Goal: Transaction & Acquisition: Obtain resource

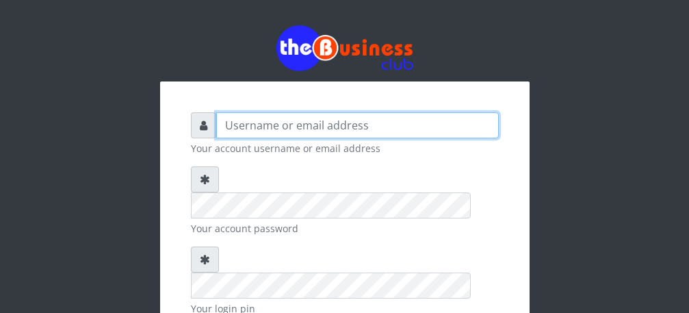
click at [281, 132] on input "text" at bounding box center [357, 125] width 283 height 26
type input "Talentino"
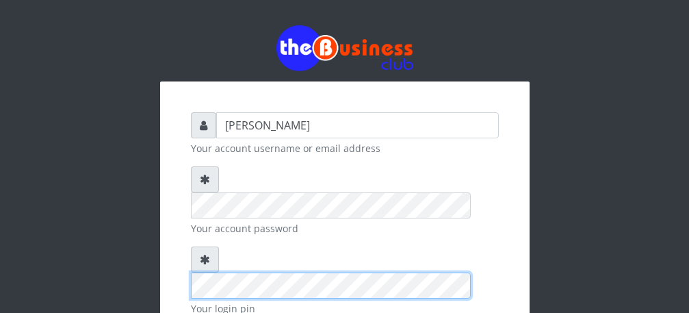
scroll to position [159, 0]
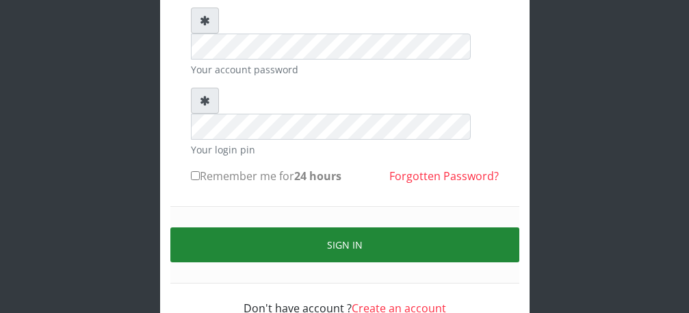
click at [376, 227] on button "Sign in" at bounding box center [344, 244] width 349 height 35
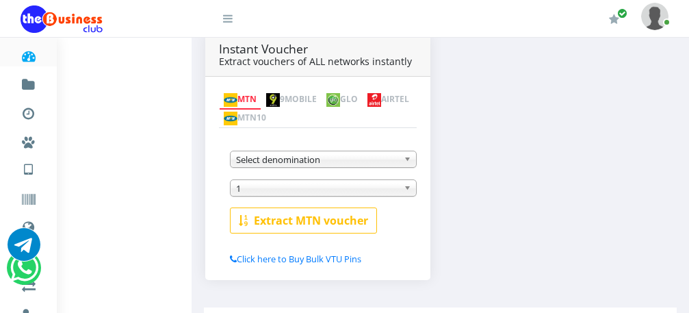
scroll to position [250, 0]
click at [363, 102] on link "AIRTEL" at bounding box center [388, 99] width 51 height 19
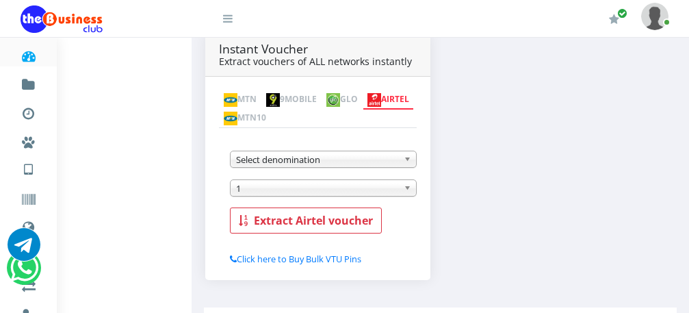
click at [406, 151] on b at bounding box center [410, 159] width 12 height 16
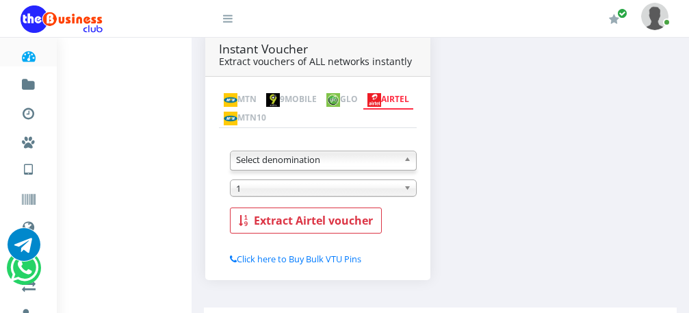
click at [406, 151] on b at bounding box center [410, 159] width 12 height 16
click at [236, 93] on img at bounding box center [231, 100] width 14 height 14
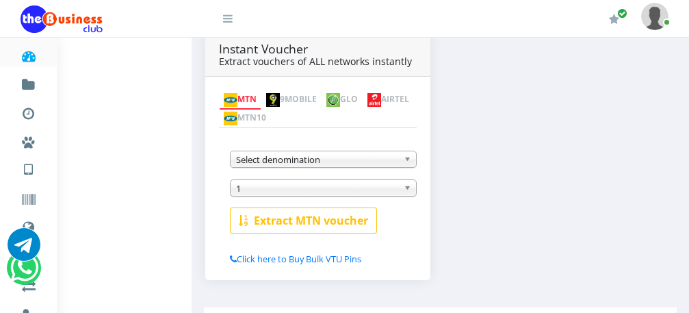
click at [412, 151] on b at bounding box center [410, 159] width 12 height 16
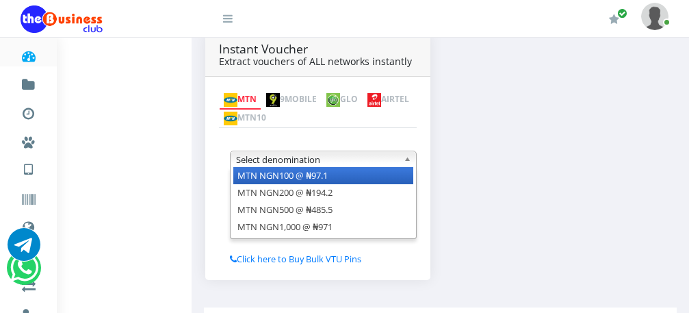
click at [412, 151] on b at bounding box center [410, 159] width 12 height 16
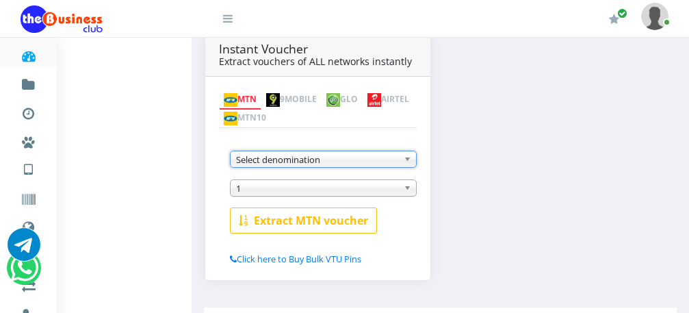
scroll to position [52, 0]
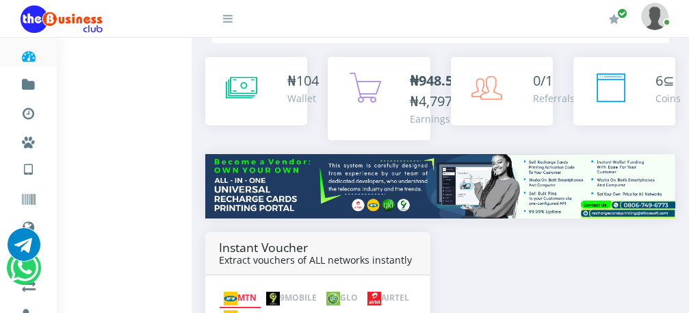
drag, startPoint x: 688, startPoint y: 79, endPoint x: 698, endPoint y: 51, distance: 30.3
click at [688, 51] on html "Dashboard Fund wallet [ 104.26 ] Transactions Miscellaneous Payments AIRTIME & …" at bounding box center [344, 285] width 689 height 674
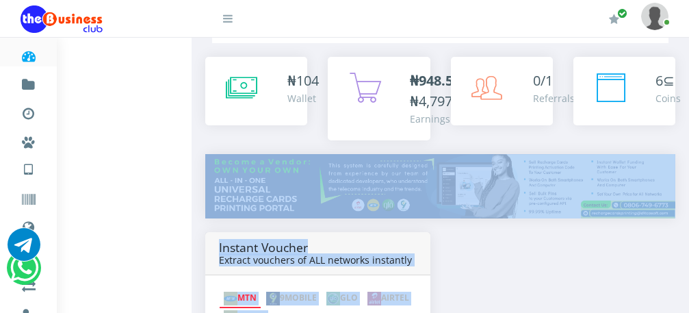
click at [417, 89] on b "₦948.50" at bounding box center [435, 80] width 51 height 18
click at [417, 81] on b "₦948.50" at bounding box center [435, 80] width 51 height 18
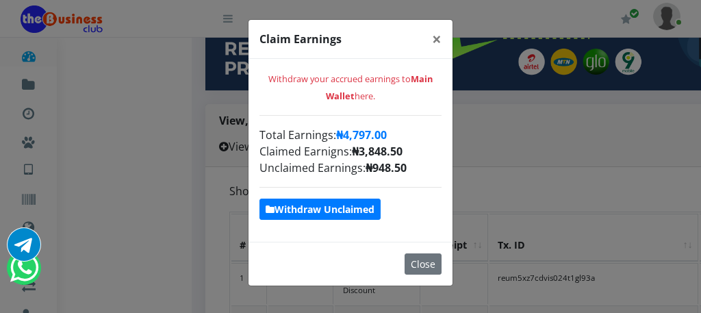
scroll to position [238, 0]
click at [346, 206] on strong "Withdraw Unclaimed" at bounding box center [319, 209] width 109 height 13
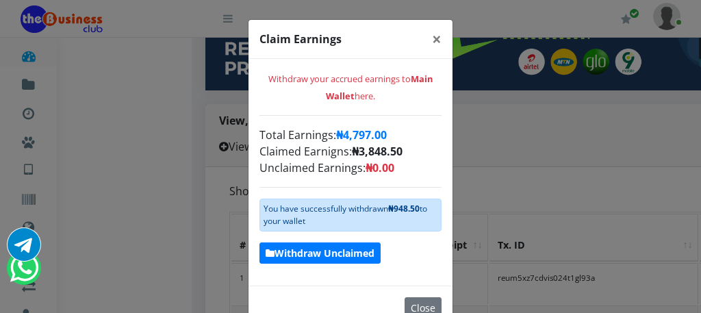
click at [346, 252] on strong "Withdraw Unclaimed" at bounding box center [319, 252] width 109 height 13
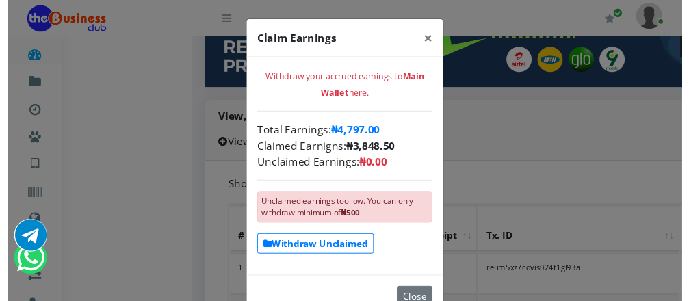
scroll to position [0, 0]
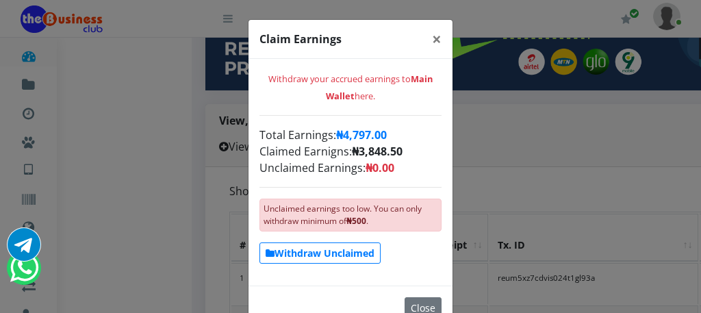
click at [521, 151] on div "Claim Earnings × Withdraw your accrued earnings to Main Wallet here. Total Earn…" at bounding box center [350, 156] width 701 height 313
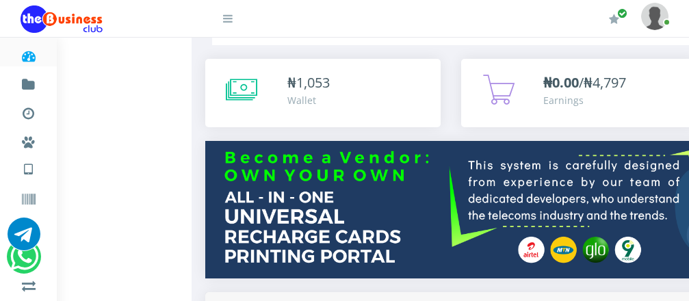
scroll to position [39, 0]
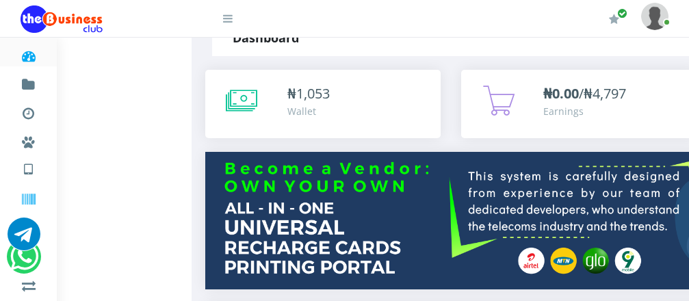
click at [34, 198] on icon at bounding box center [29, 200] width 16 height 14
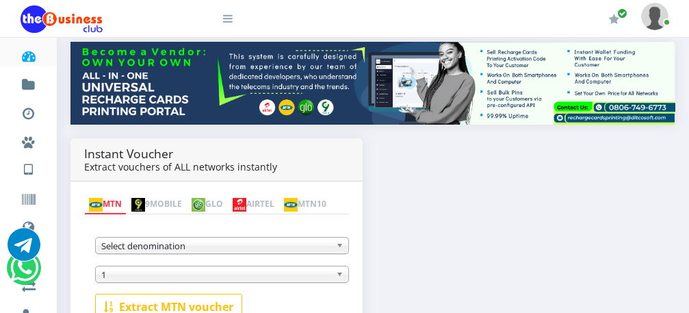
scroll to position [246, 0]
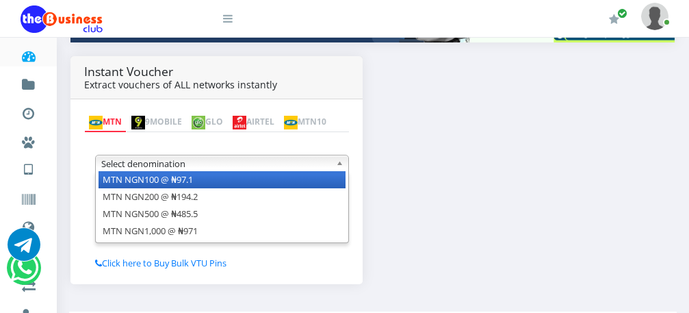
click at [331, 169] on link "Select denomination" at bounding box center [222, 163] width 254 height 17
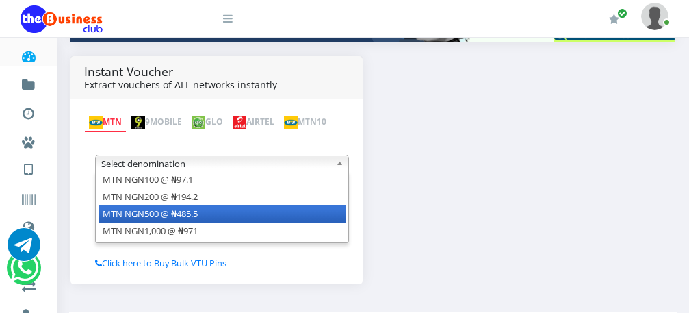
click at [199, 220] on li "MTN NGN500 @ ₦485.5" at bounding box center [222, 213] width 247 height 17
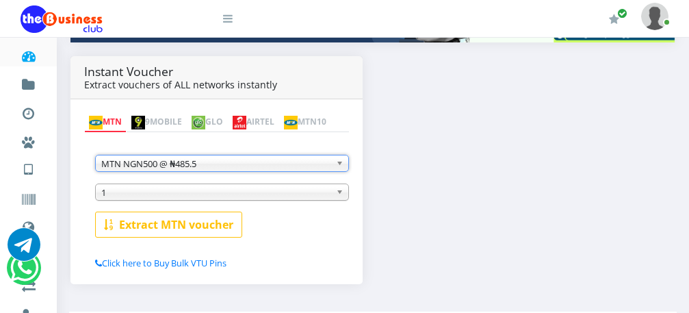
click at [199, 220] on b "Extract MTN voucher" at bounding box center [176, 224] width 114 height 15
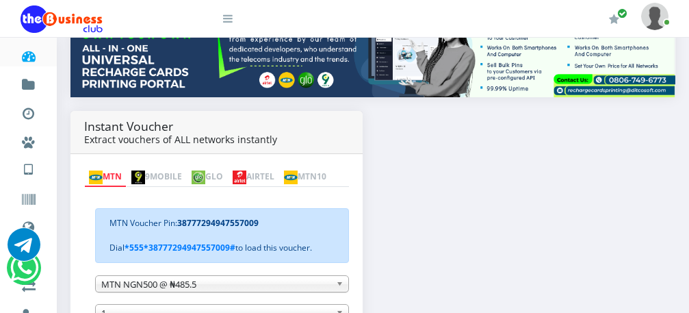
scroll to position [239, 0]
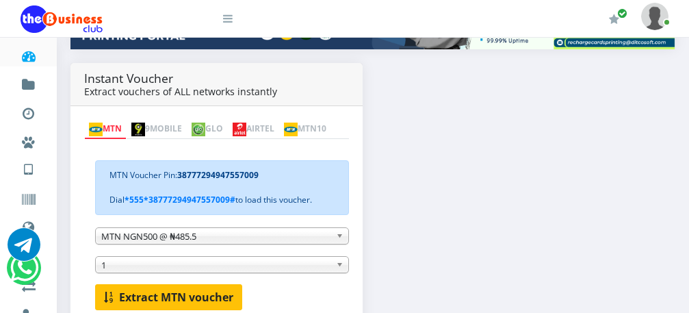
click at [187, 297] on b "Extract MTN voucher" at bounding box center [176, 296] width 114 height 15
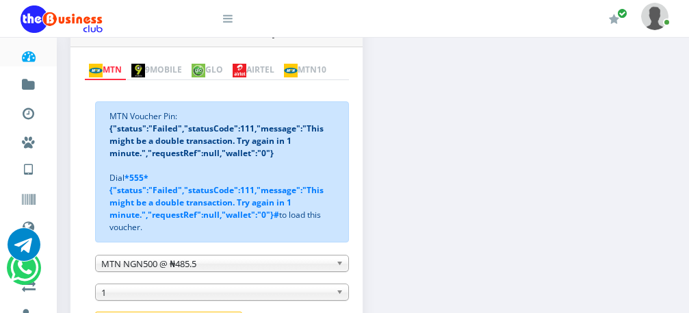
scroll to position [329, 0]
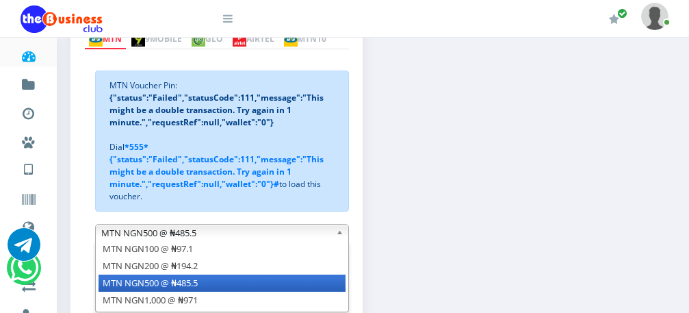
click at [339, 238] on b at bounding box center [342, 232] width 12 height 16
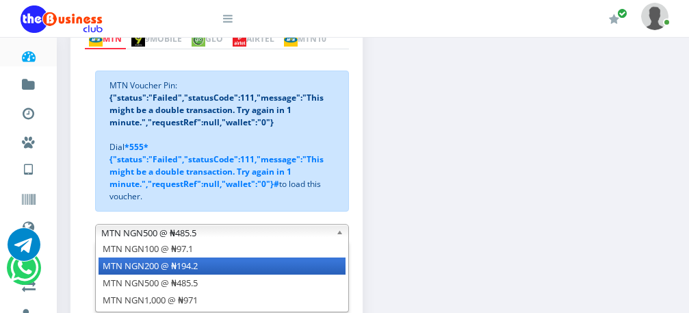
click at [278, 270] on li "MTN NGN200 @ ₦194.2" at bounding box center [222, 265] width 247 height 17
click at [341, 233] on b at bounding box center [342, 232] width 12 height 16
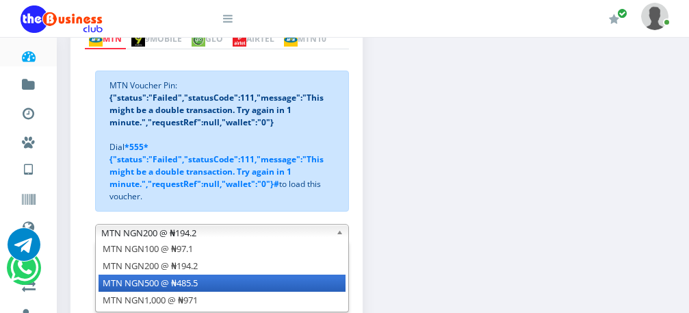
click at [302, 282] on li "MTN NGN500 @ ₦485.5" at bounding box center [222, 282] width 247 height 17
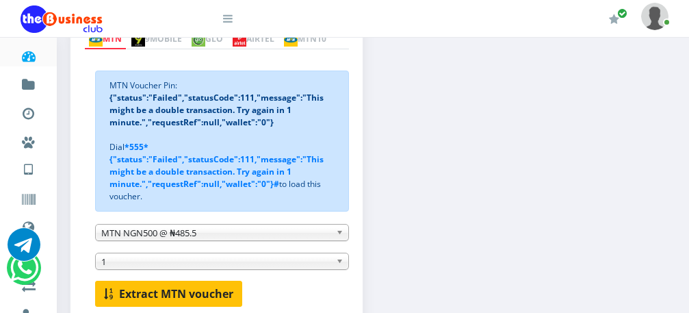
click at [185, 290] on b "Extract MTN voucher" at bounding box center [176, 293] width 114 height 15
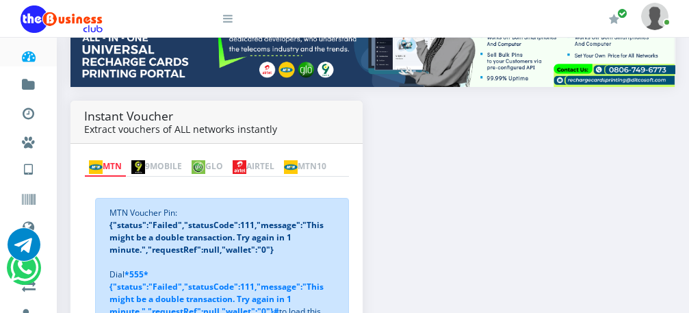
scroll to position [206, 0]
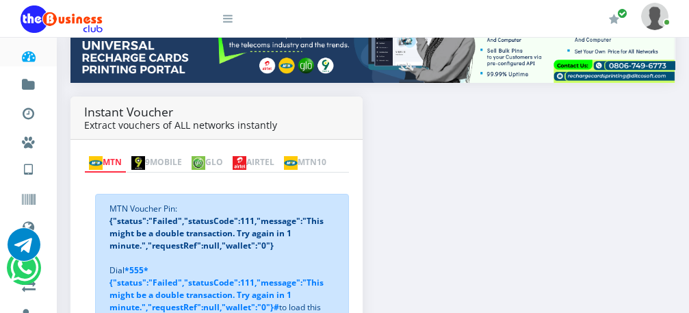
click at [279, 153] on link "AIRTEL" at bounding box center [253, 162] width 51 height 19
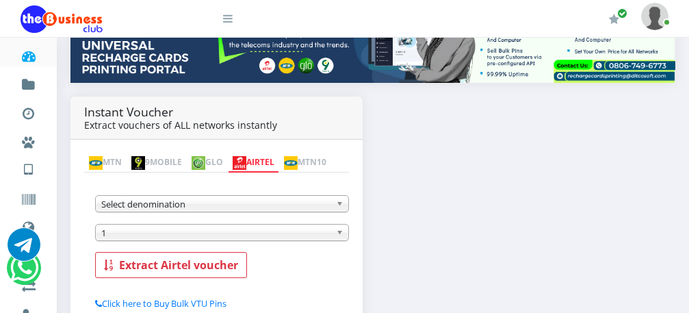
click at [340, 211] on b at bounding box center [342, 204] width 12 height 16
click at [112, 153] on link "MTN" at bounding box center [105, 162] width 42 height 19
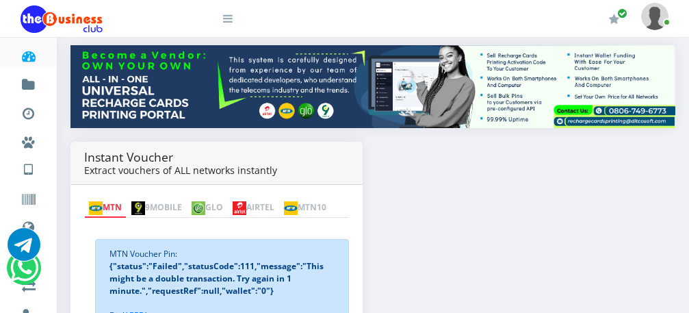
scroll to position [24, 0]
